Goal: Transaction & Acquisition: Subscribe to service/newsletter

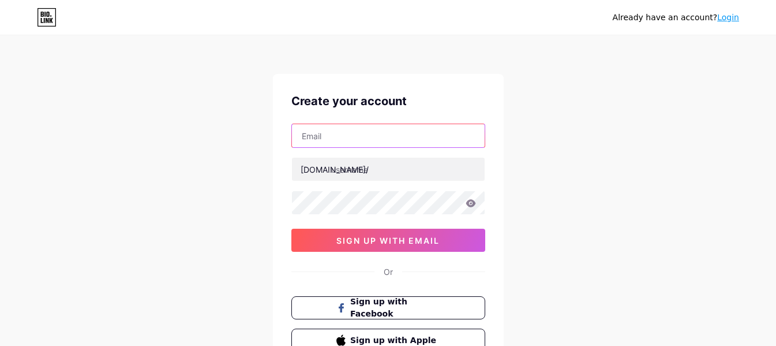
click at [344, 144] on input "text" at bounding box center [388, 135] width 193 height 23
type input "[EMAIL_ADDRESS][DOMAIN_NAME]"
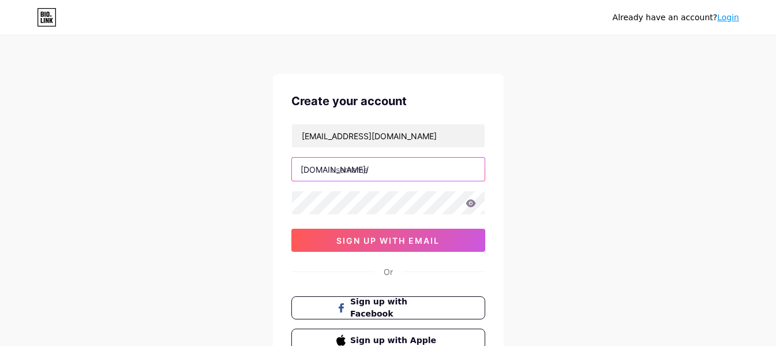
click at [349, 172] on input "text" at bounding box center [388, 168] width 193 height 23
type input "chowdaryspinners"
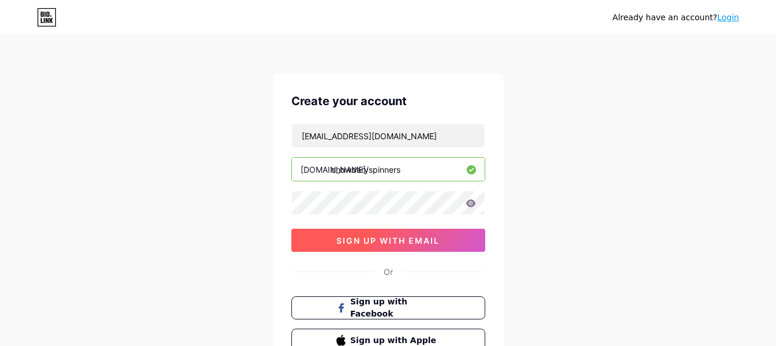
click at [351, 236] on span "sign up with email" at bounding box center [387, 240] width 103 height 10
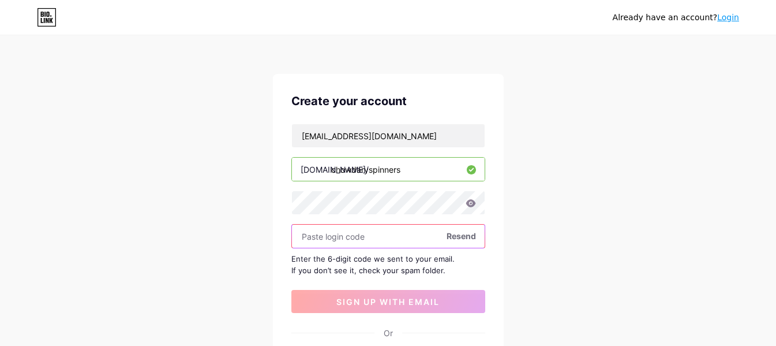
click at [391, 233] on input "text" at bounding box center [388, 235] width 193 height 23
paste input "673109"
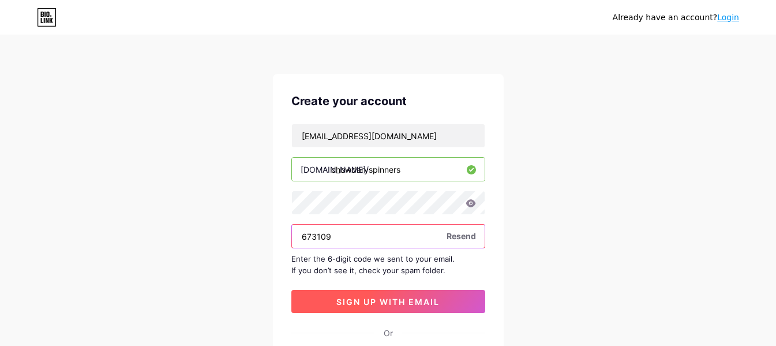
type input "673109"
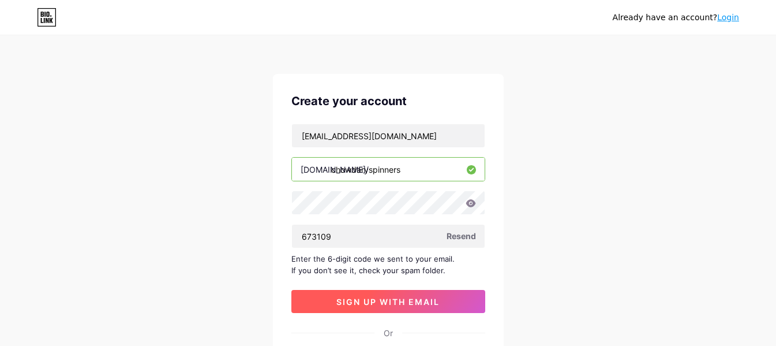
click at [388, 303] on span "sign up with email" at bounding box center [387, 302] width 103 height 10
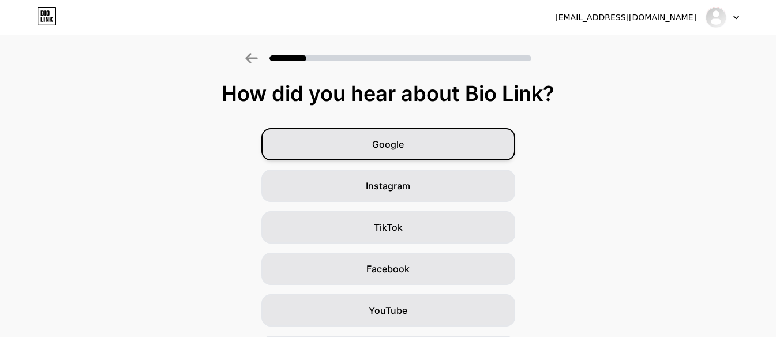
click at [410, 147] on div "Google" at bounding box center [388, 144] width 254 height 32
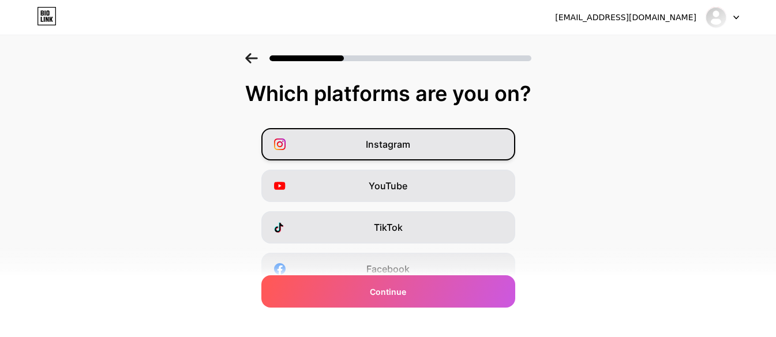
click at [404, 144] on span "Instagram" at bounding box center [388, 144] width 44 height 14
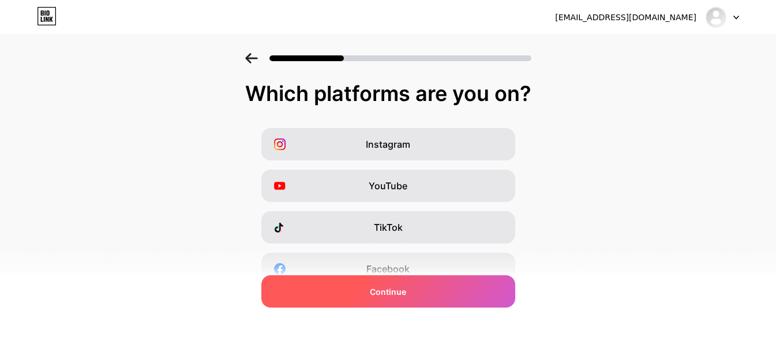
click at [399, 298] on div "Continue" at bounding box center [388, 291] width 254 height 32
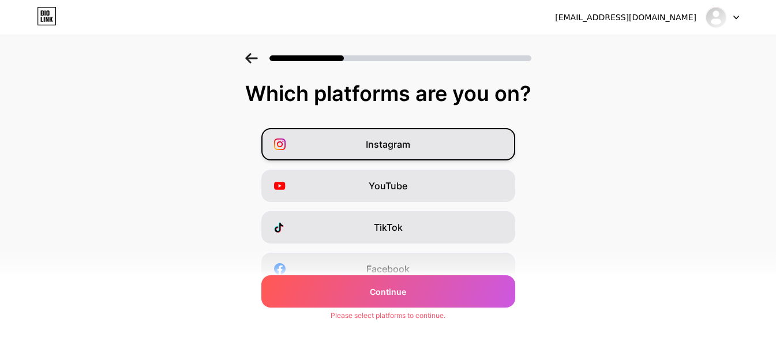
click at [396, 148] on span "Instagram" at bounding box center [388, 144] width 44 height 14
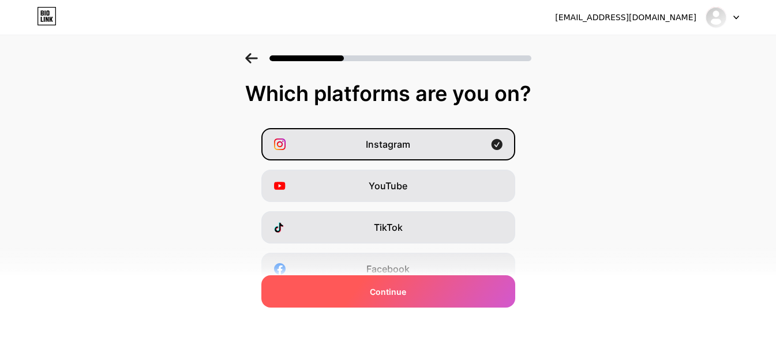
click at [426, 299] on div "Continue" at bounding box center [388, 291] width 254 height 32
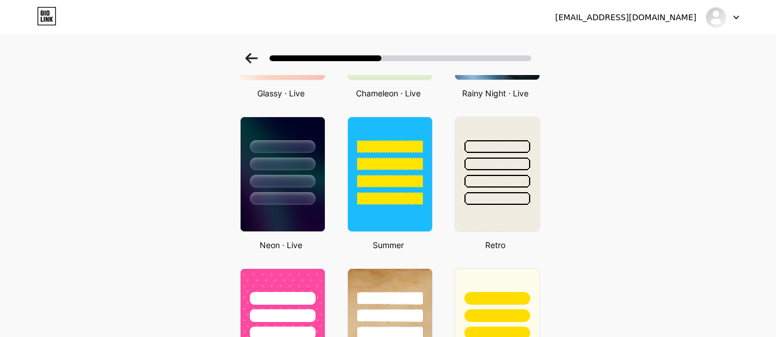
scroll to position [404, 0]
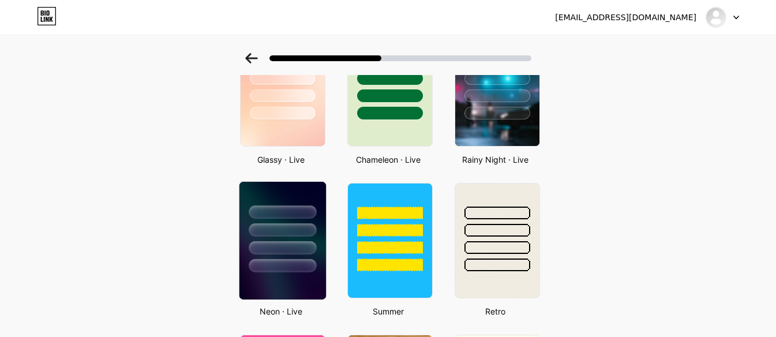
click at [276, 238] on div at bounding box center [282, 227] width 87 height 91
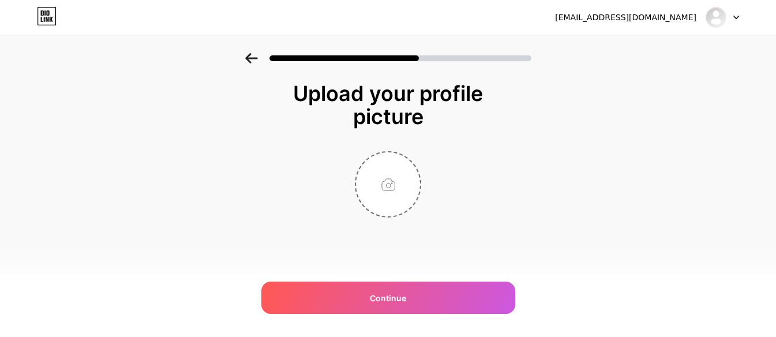
scroll to position [0, 0]
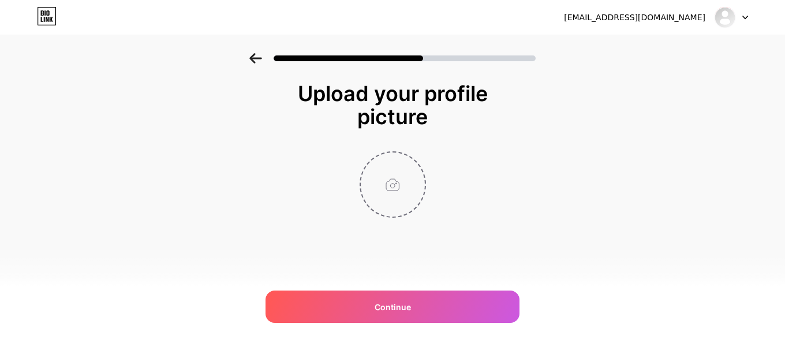
click at [385, 189] on input "file" at bounding box center [393, 184] width 64 height 64
type input "C:\fakepath\Add a little bit of body text.png"
click at [421, 162] on icon at bounding box center [419, 159] width 4 height 4
click at [388, 192] on input "file" at bounding box center [393, 184] width 64 height 64
type input "C:\fakepath\Cover page1 copy.jpg"
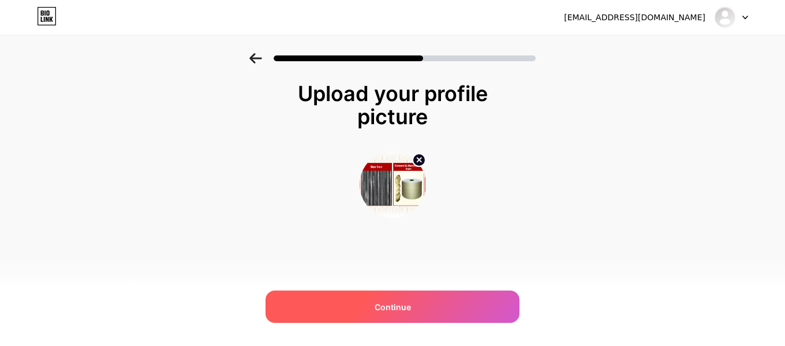
click at [415, 305] on div "Continue" at bounding box center [392, 306] width 254 height 32
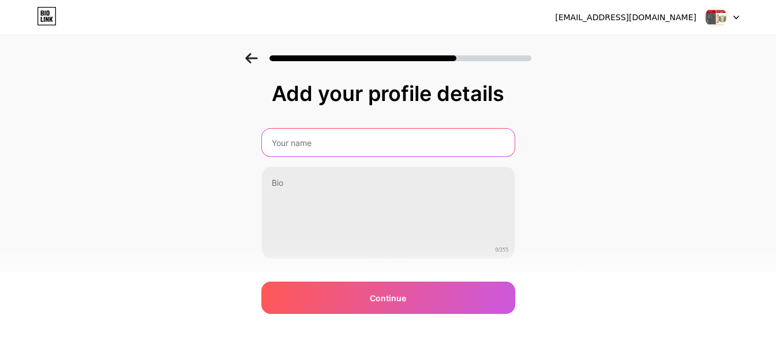
click at [327, 145] on input "text" at bounding box center [388, 143] width 253 height 28
type input "[PERSON_NAME] Spinners PVT LTD"
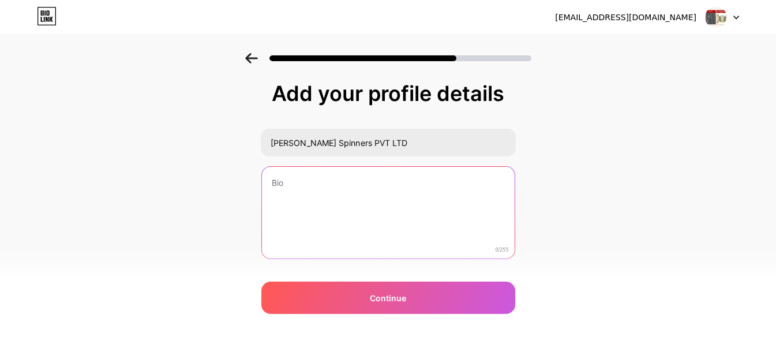
click at [366, 186] on textarea at bounding box center [388, 213] width 253 height 93
paste textarea "Buy Cotton Yarn Online in [GEOGRAPHIC_DATA] | [PERSON_NAME] Spinners [URL][DOMA…"
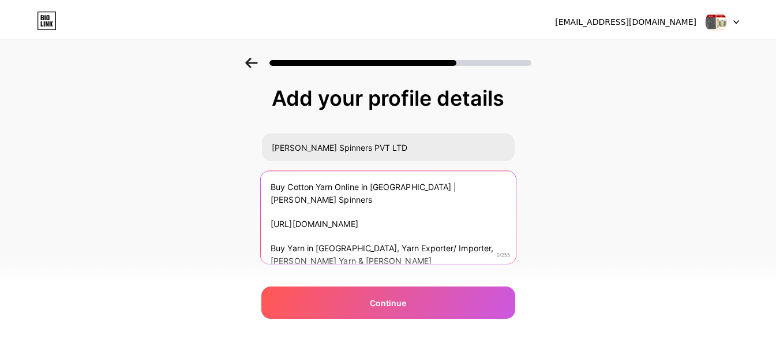
scroll to position [1, 0]
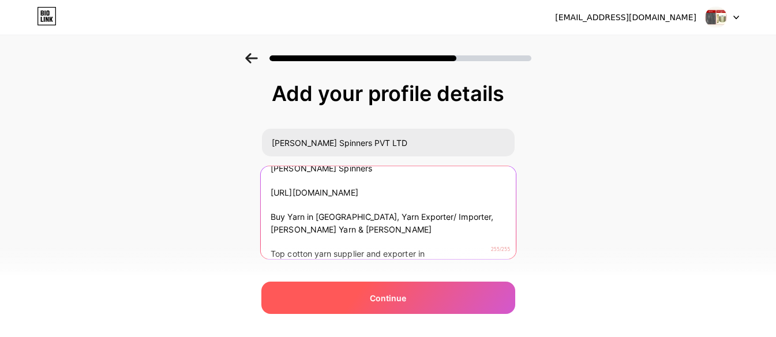
type textarea "Buy Cotton Yarn Online in [GEOGRAPHIC_DATA] | [PERSON_NAME] Spinners [URL][DOMA…"
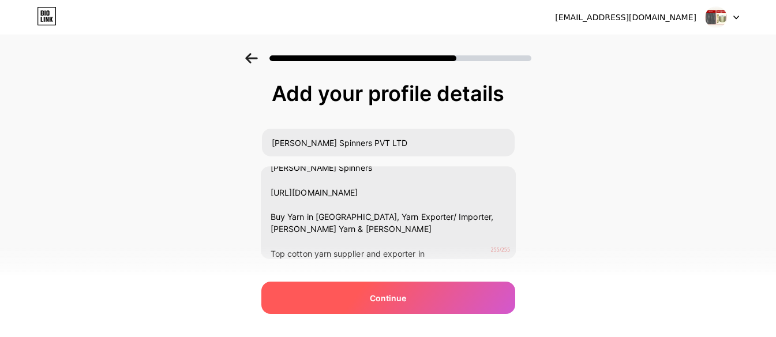
click at [381, 286] on div "Continue" at bounding box center [388, 298] width 254 height 32
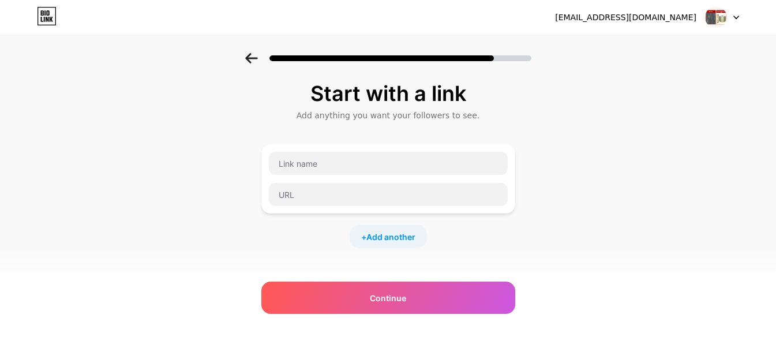
click at [361, 138] on div "Start with a link Add anything you want your followers to see. + Add another So…" at bounding box center [388, 241] width 254 height 319
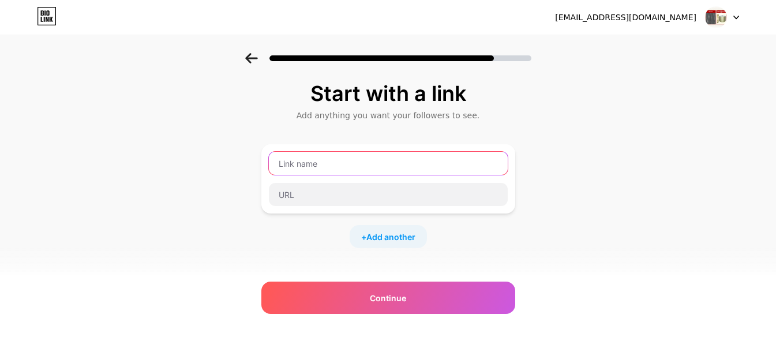
click at [358, 158] on input "text" at bounding box center [388, 163] width 239 height 23
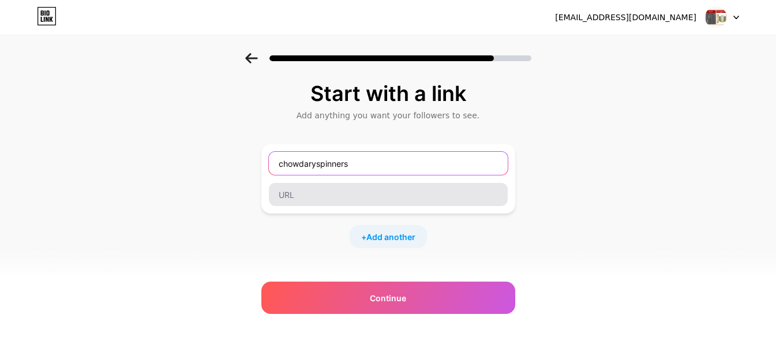
type input "chowdaryspinners"
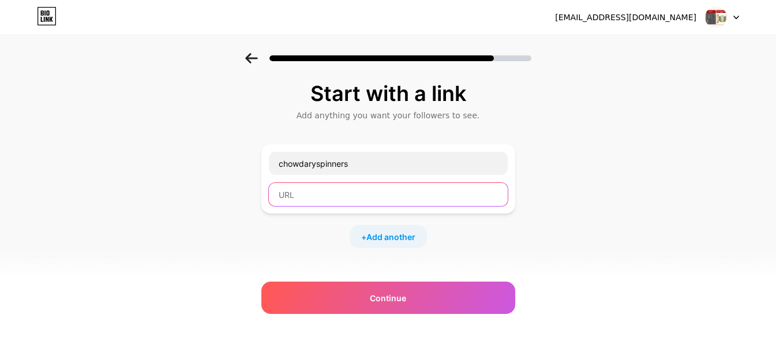
click at [349, 186] on input "text" at bounding box center [388, 194] width 239 height 23
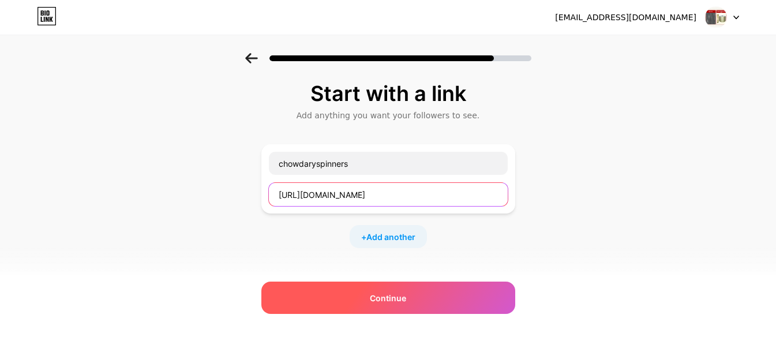
type input "[URL][DOMAIN_NAME]"
drag, startPoint x: 391, startPoint y: 286, endPoint x: 396, endPoint y: 294, distance: 9.3
click at [393, 291] on div "Continue" at bounding box center [388, 298] width 254 height 32
click at [396, 294] on span "Continue" at bounding box center [388, 298] width 36 height 12
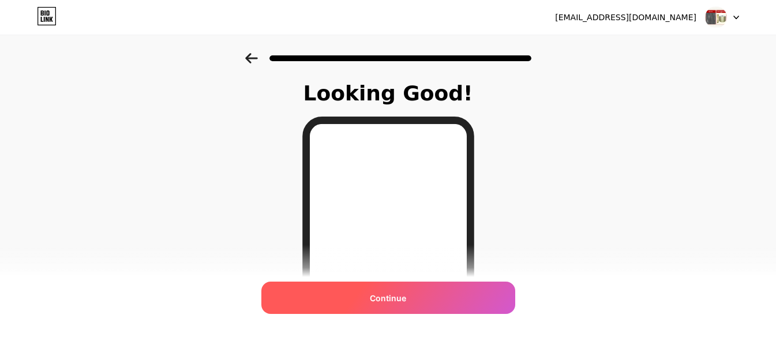
click at [405, 303] on span "Continue" at bounding box center [388, 298] width 36 height 12
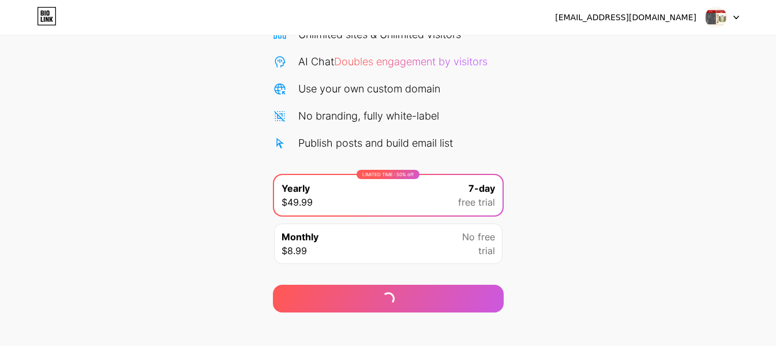
scroll to position [115, 0]
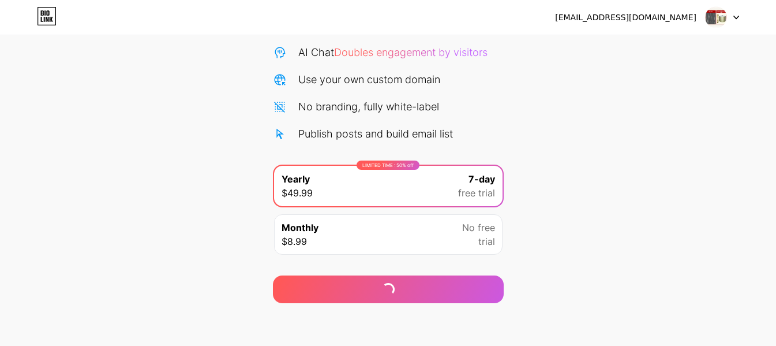
click at [371, 242] on div "Monthly $8.99 No free trial" at bounding box center [388, 234] width 228 height 40
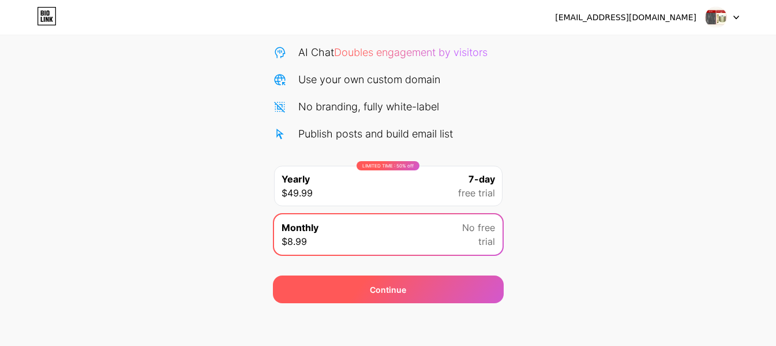
click at [382, 294] on div "Continue" at bounding box center [388, 289] width 36 height 12
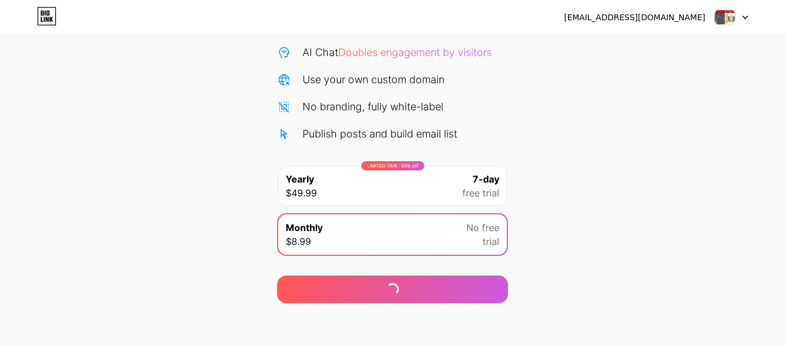
click at [742, 16] on icon at bounding box center [745, 18] width 6 height 4
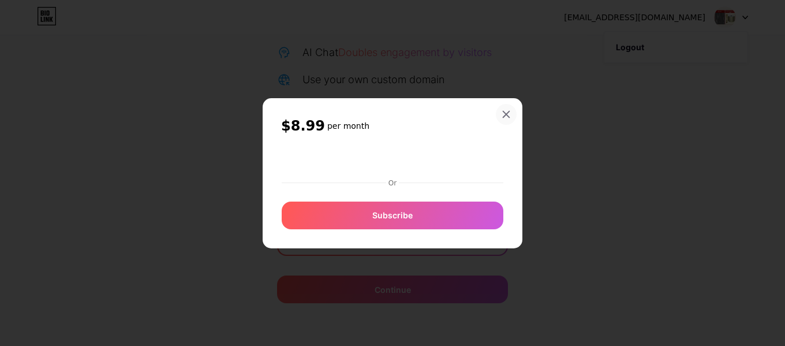
click at [507, 109] on div at bounding box center [506, 114] width 21 height 21
